Goal: Task Accomplishment & Management: Manage account settings

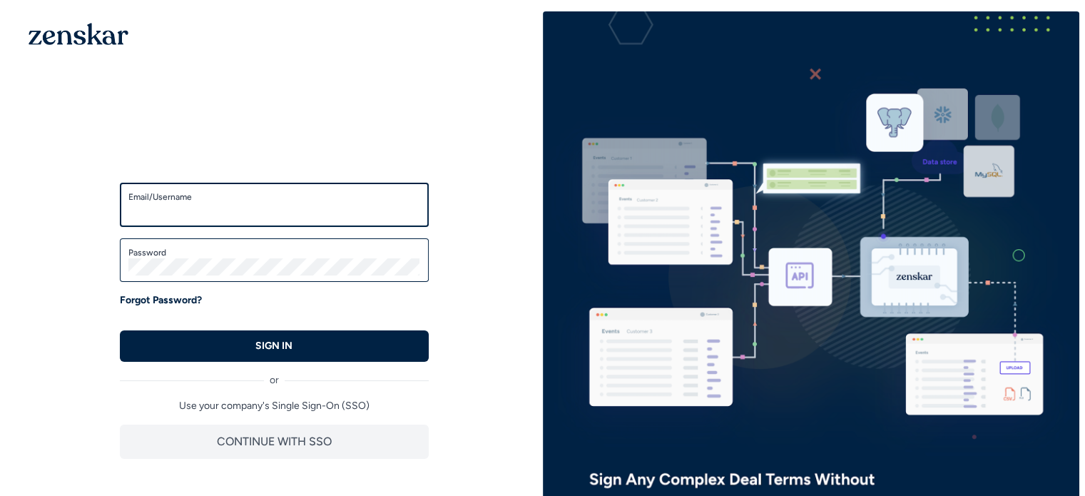
type input "**********"
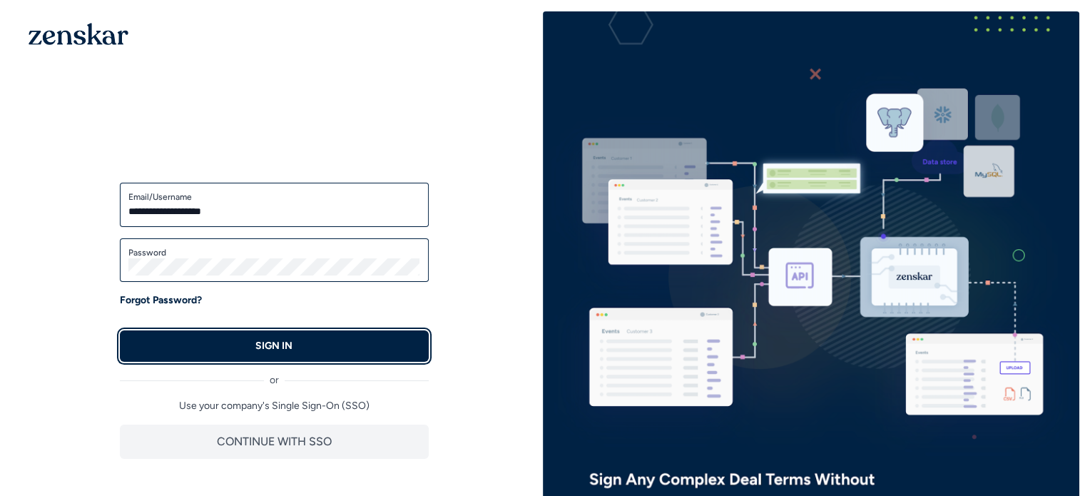
click at [312, 351] on button "SIGN IN" at bounding box center [274, 345] width 309 height 31
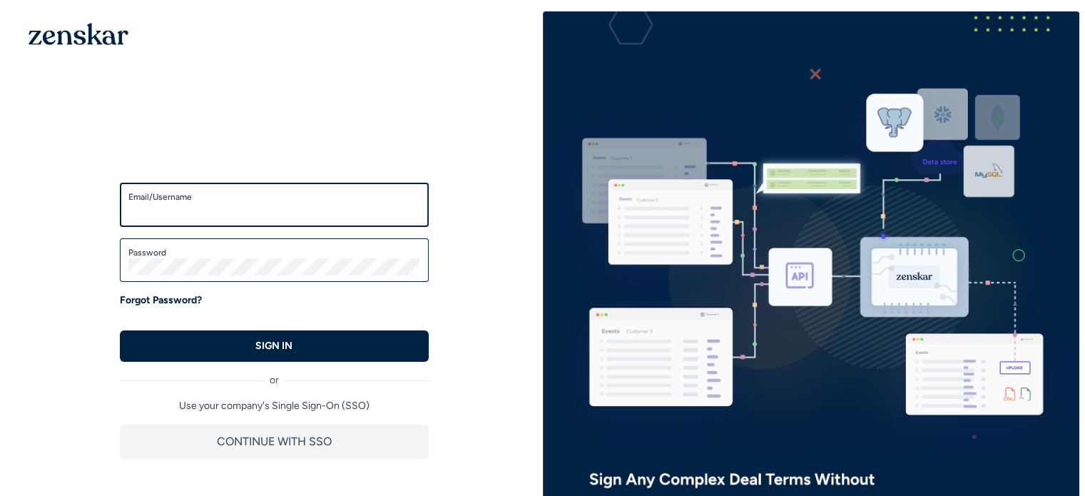
type input "**********"
